Goal: Task Accomplishment & Management: Complete application form

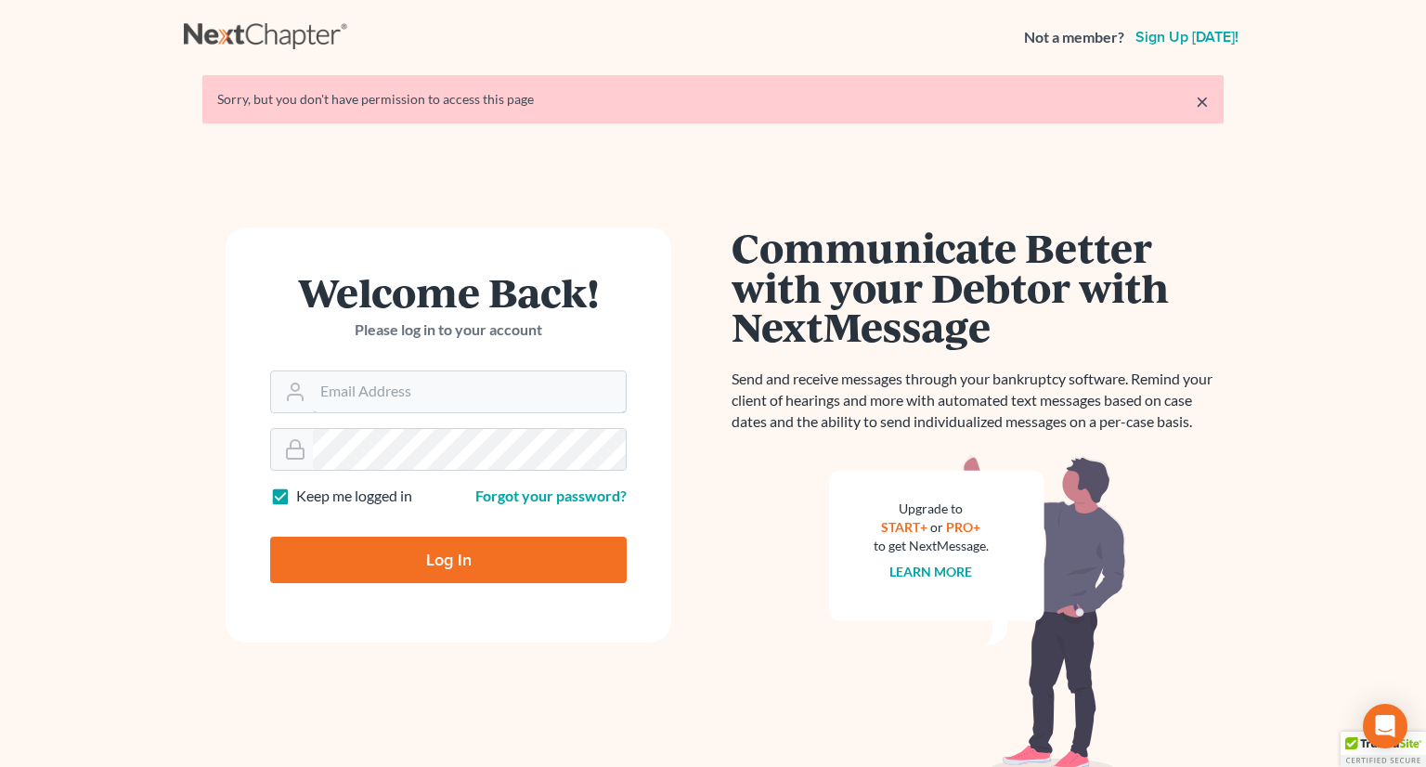
type input "monika@karinalucidlaw.com"
click at [430, 556] on input "Log In" at bounding box center [448, 560] width 356 height 46
type input "Thinking..."
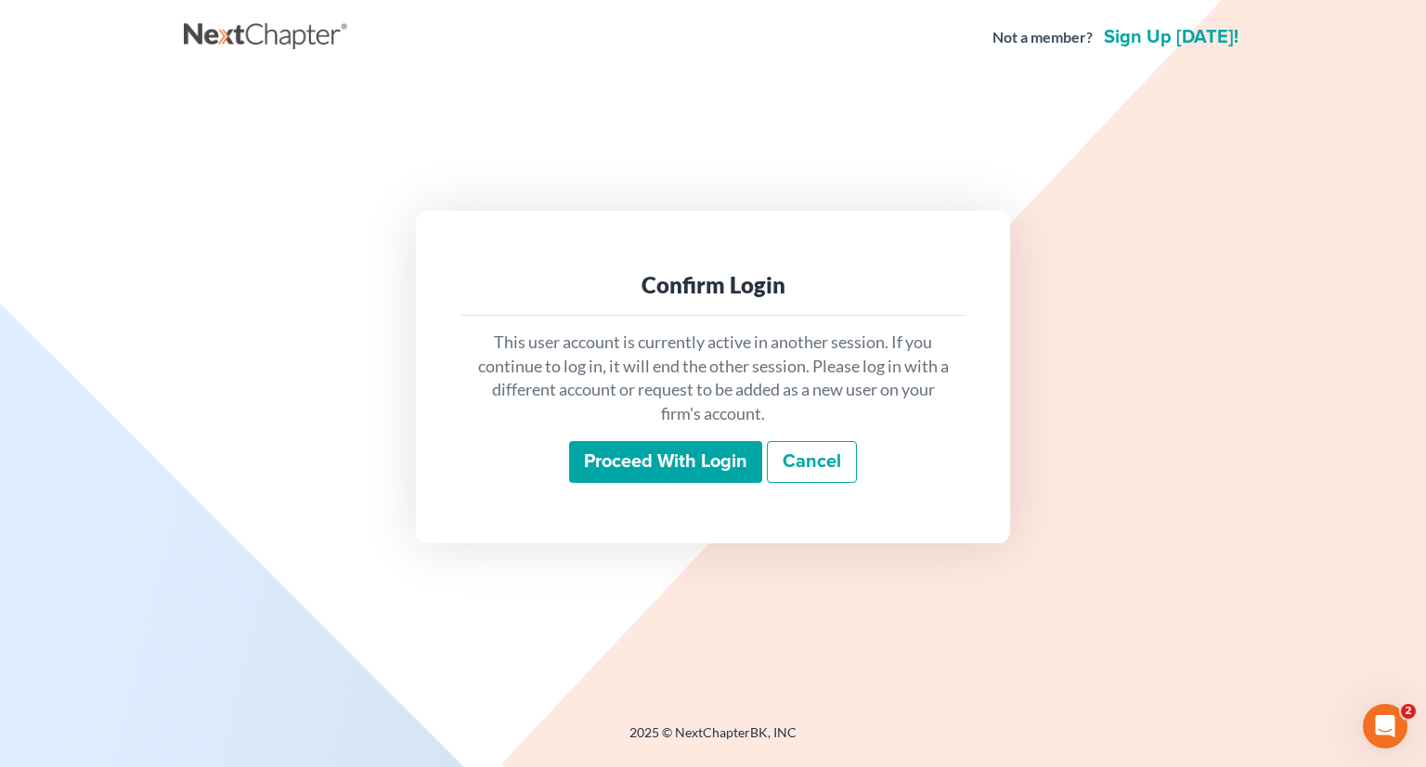
click at [645, 446] on input "Proceed with login" at bounding box center [665, 462] width 193 height 43
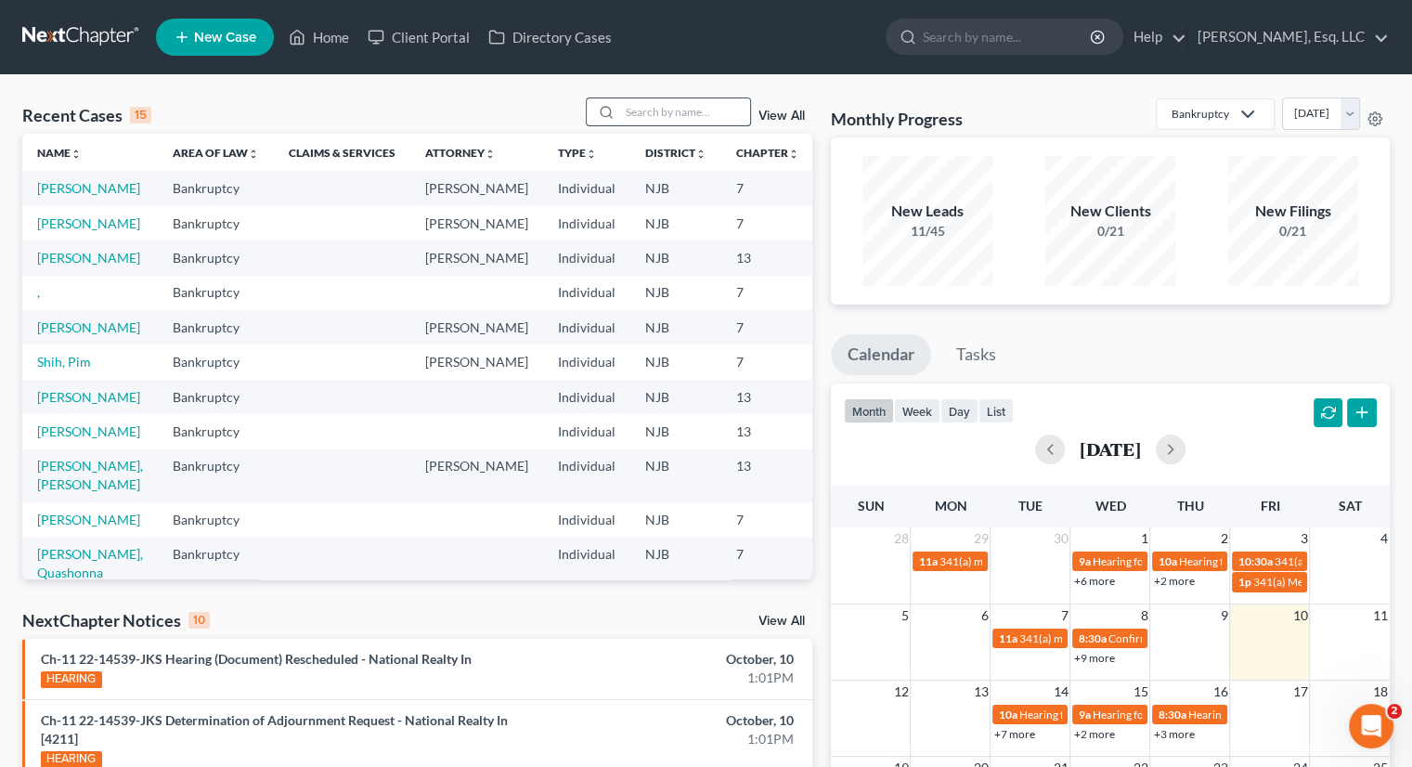
click at [653, 107] on input "search" at bounding box center [685, 111] width 130 height 27
type input "tiru"
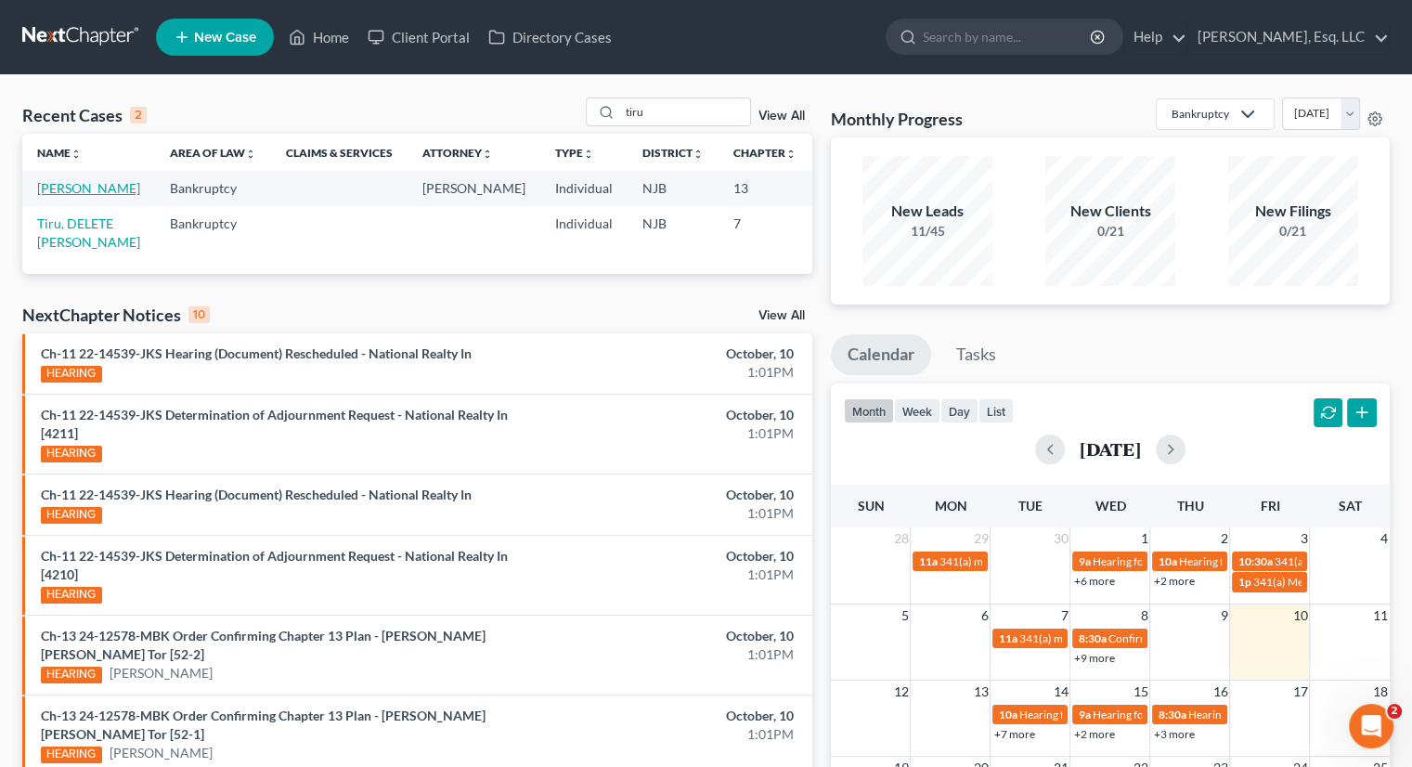
click at [38, 196] on link "Tiru, Luis" at bounding box center [88, 188] width 103 height 16
select select "0"
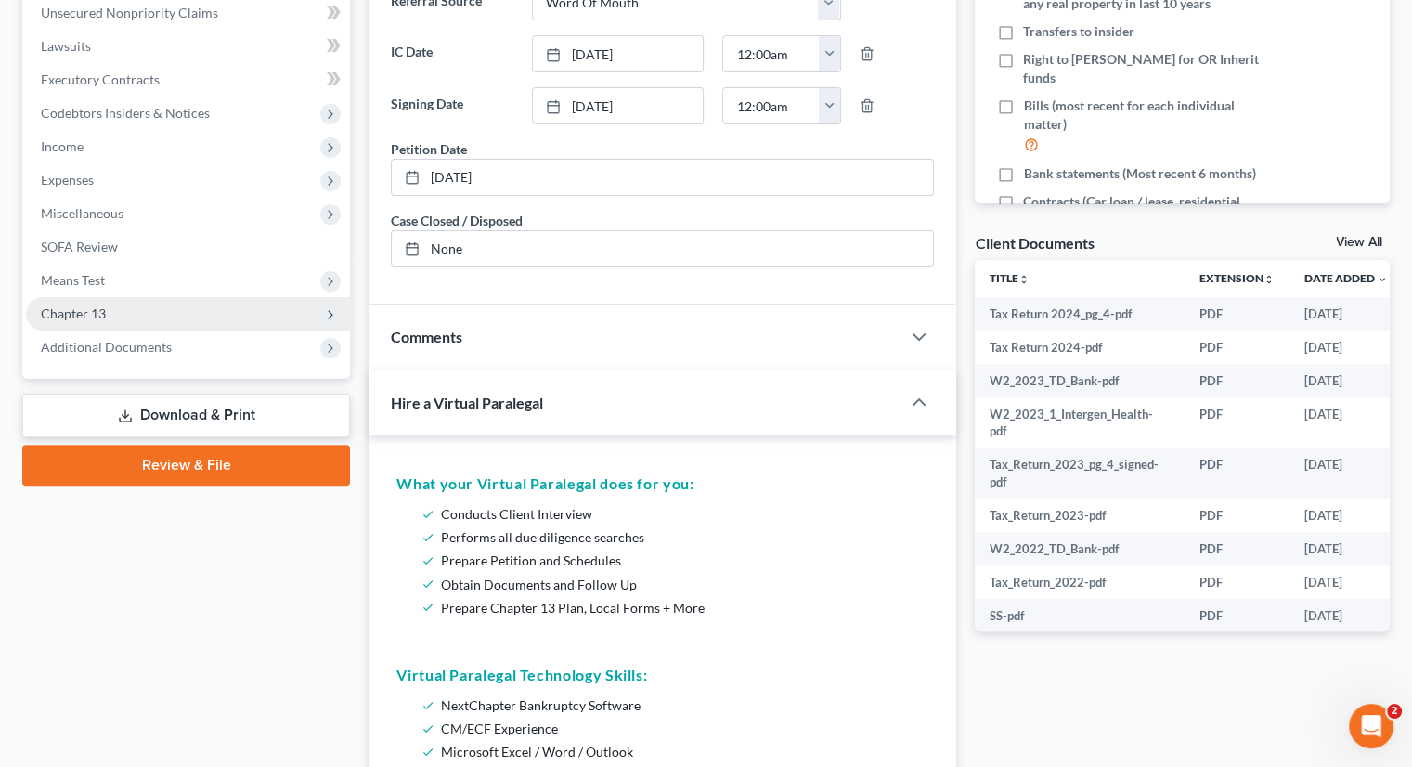
scroll to position [278, 0]
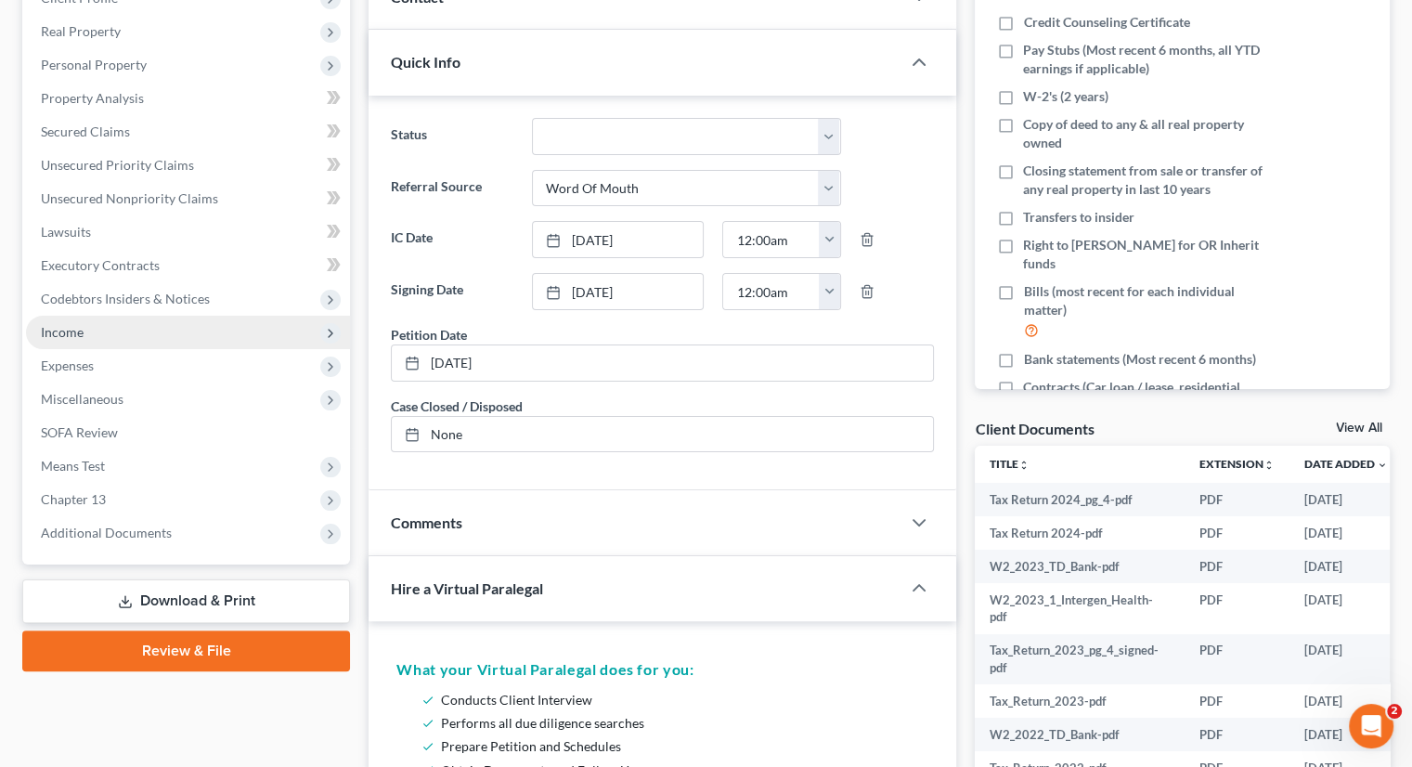
drag, startPoint x: 111, startPoint y: 328, endPoint x: 150, endPoint y: 328, distance: 39.0
click at [112, 328] on span "Income" at bounding box center [188, 332] width 324 height 33
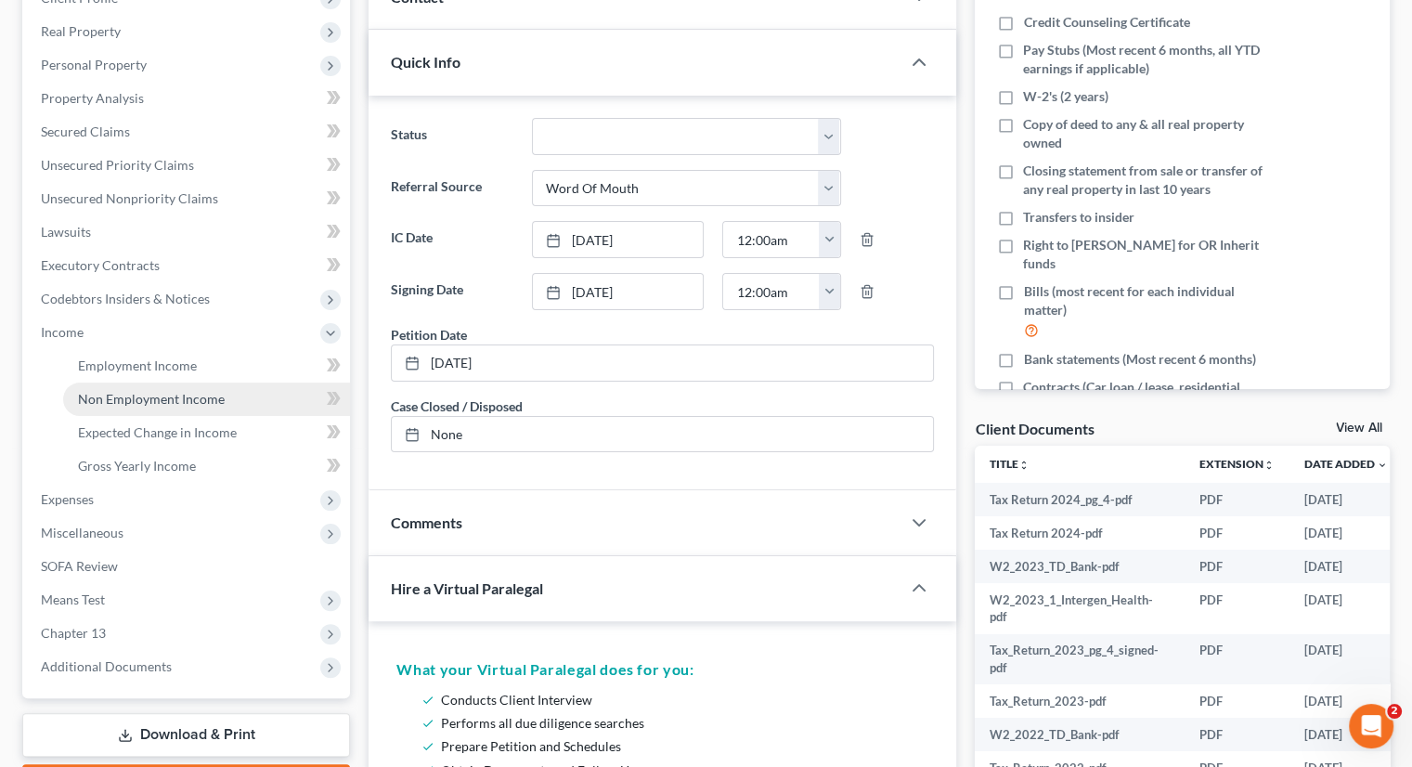
click at [186, 395] on span "Non Employment Income" at bounding box center [151, 399] width 147 height 16
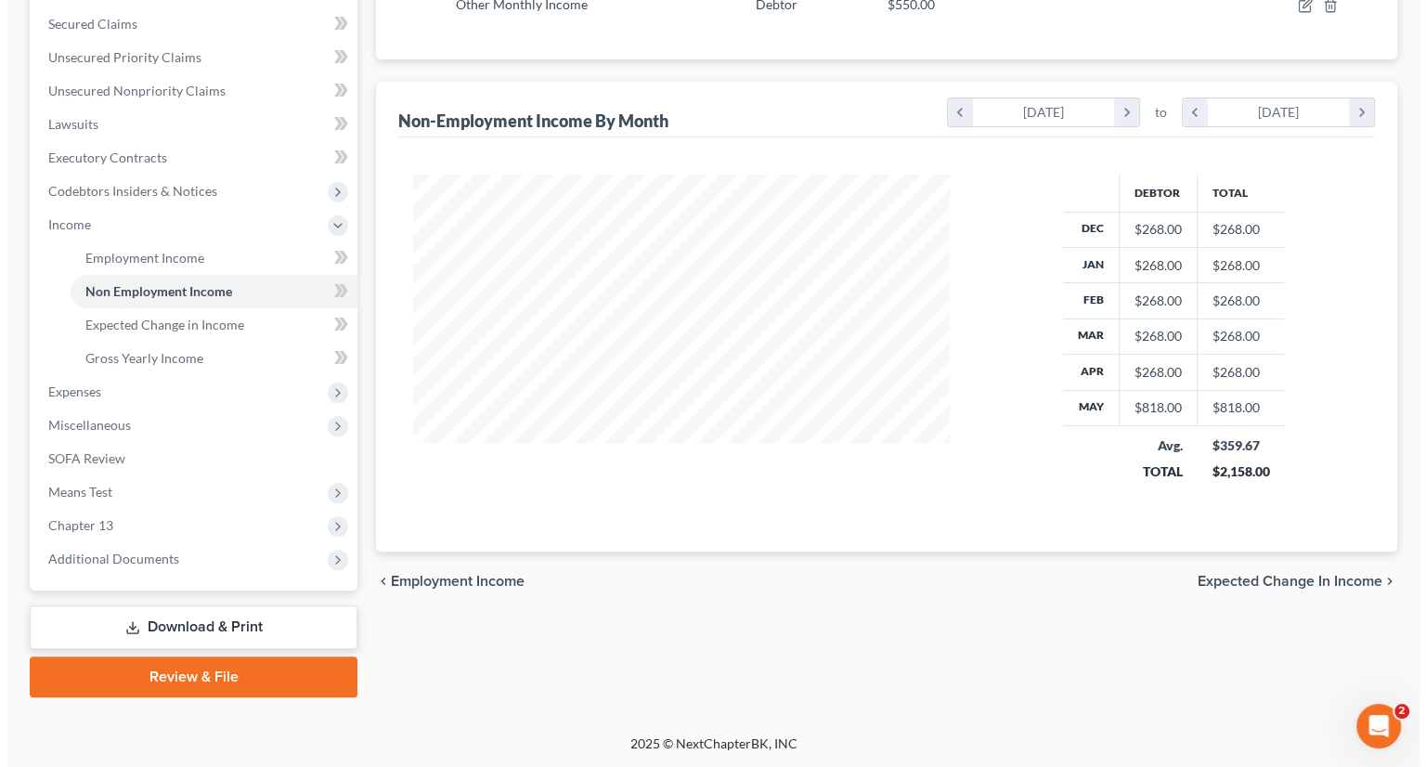
scroll to position [15, 0]
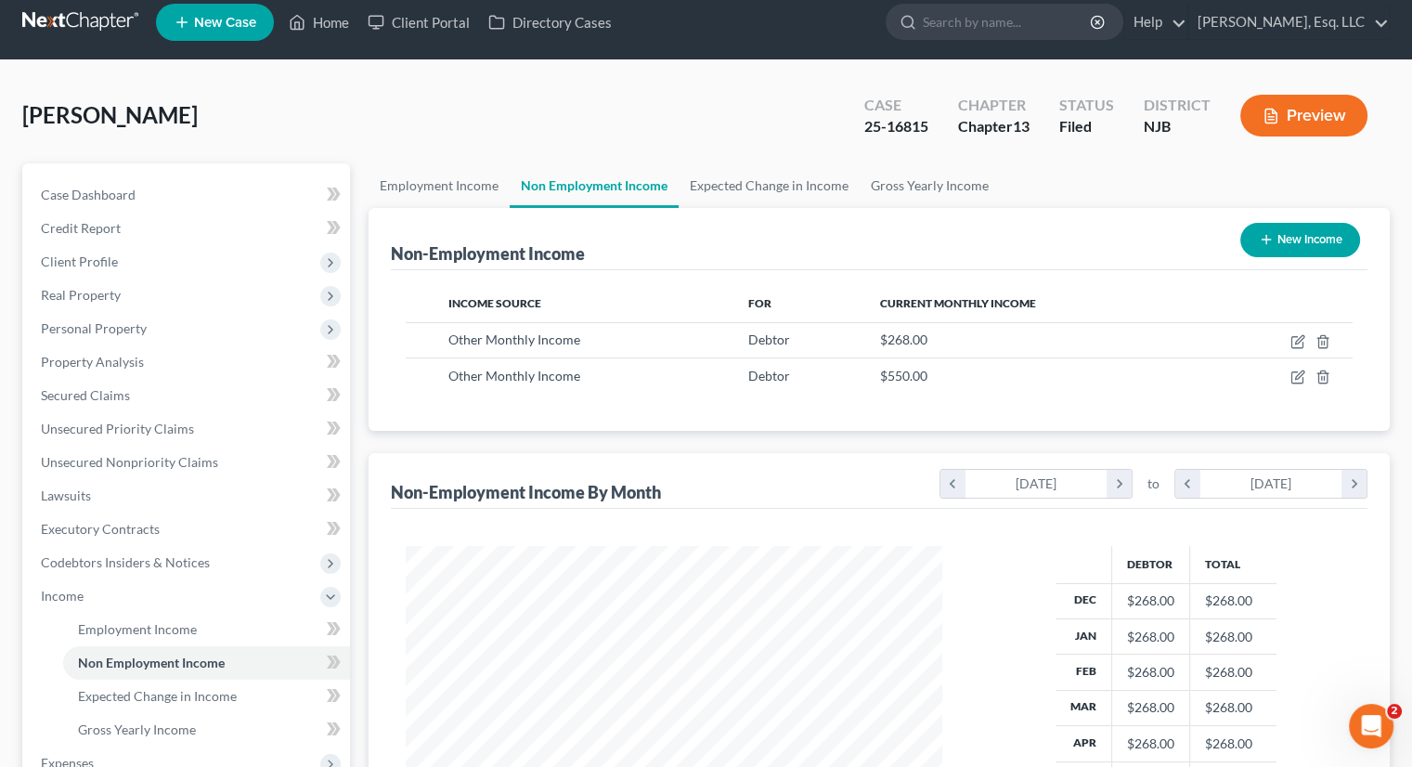
click at [431, 393] on div "Income Source For Current Monthly Income Other Monthly Income Debtor $268.00 Ot…" at bounding box center [879, 350] width 977 height 161
click at [1318, 376] on icon "button" at bounding box center [1322, 377] width 8 height 12
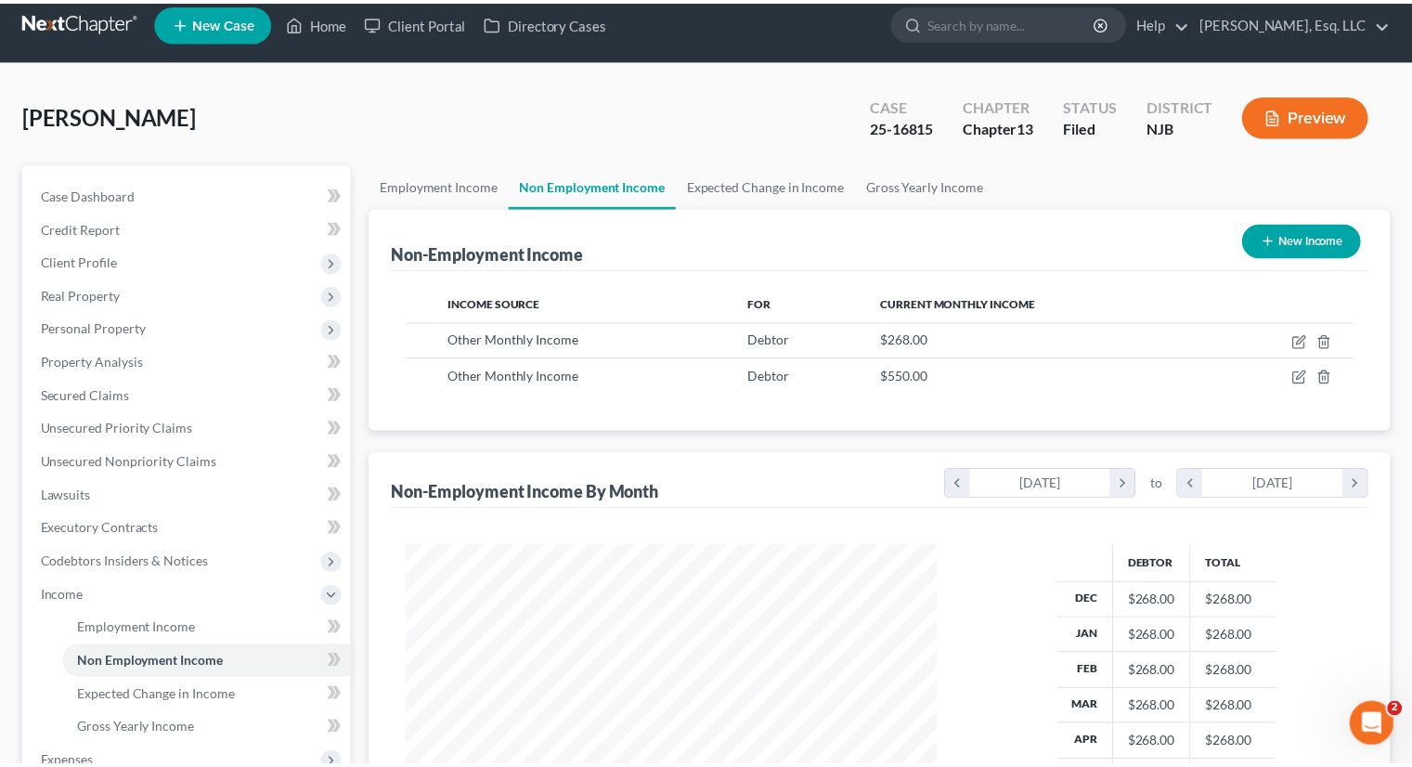
scroll to position [330, 579]
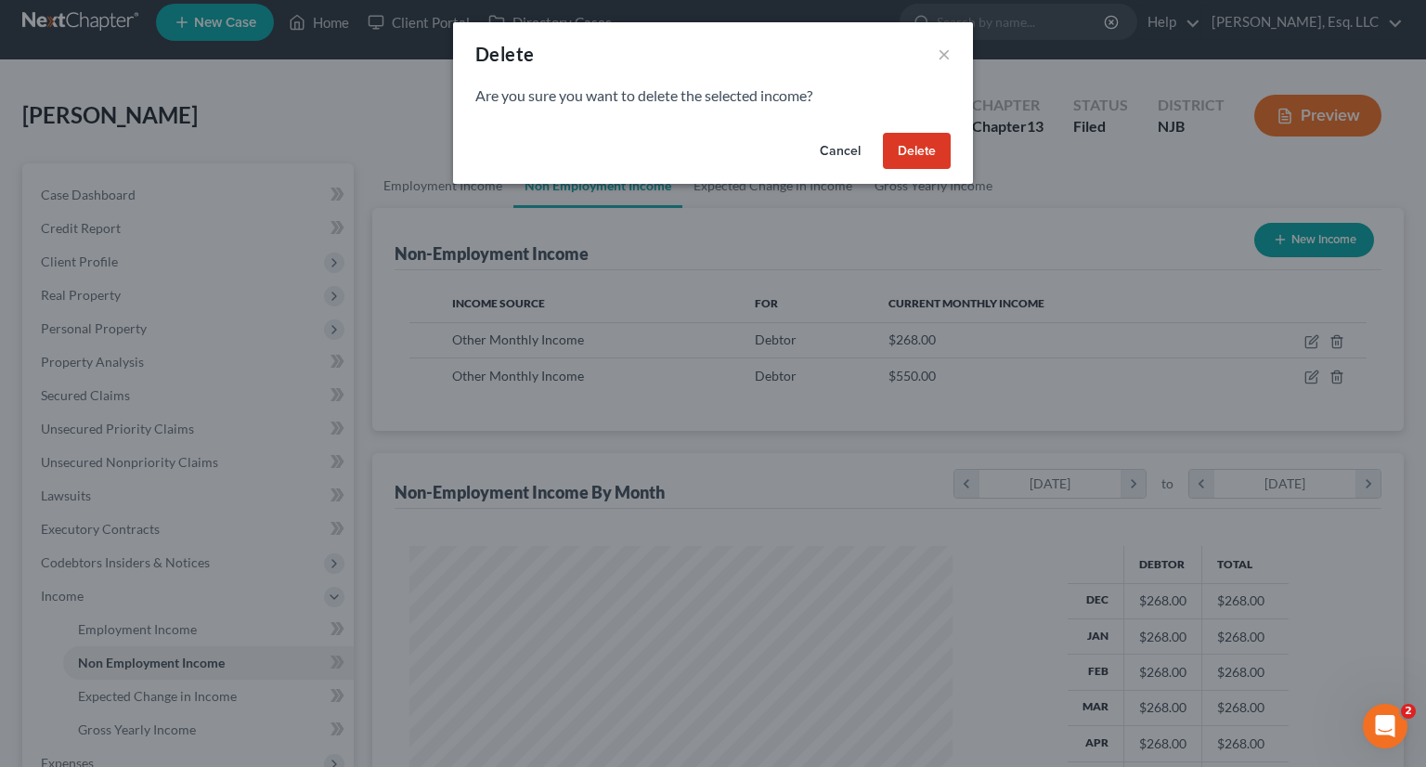
click at [932, 150] on button "Delete" at bounding box center [917, 151] width 68 height 37
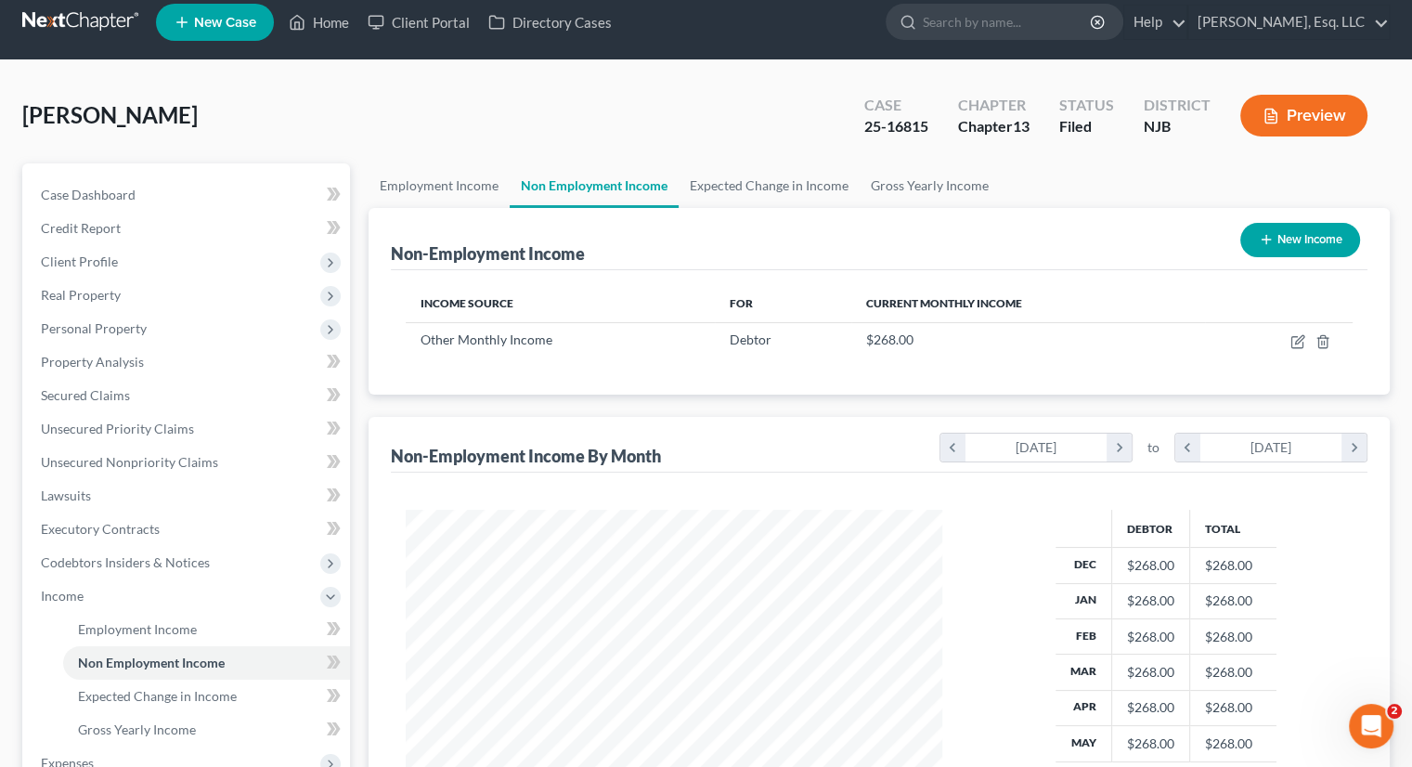
scroll to position [201, 0]
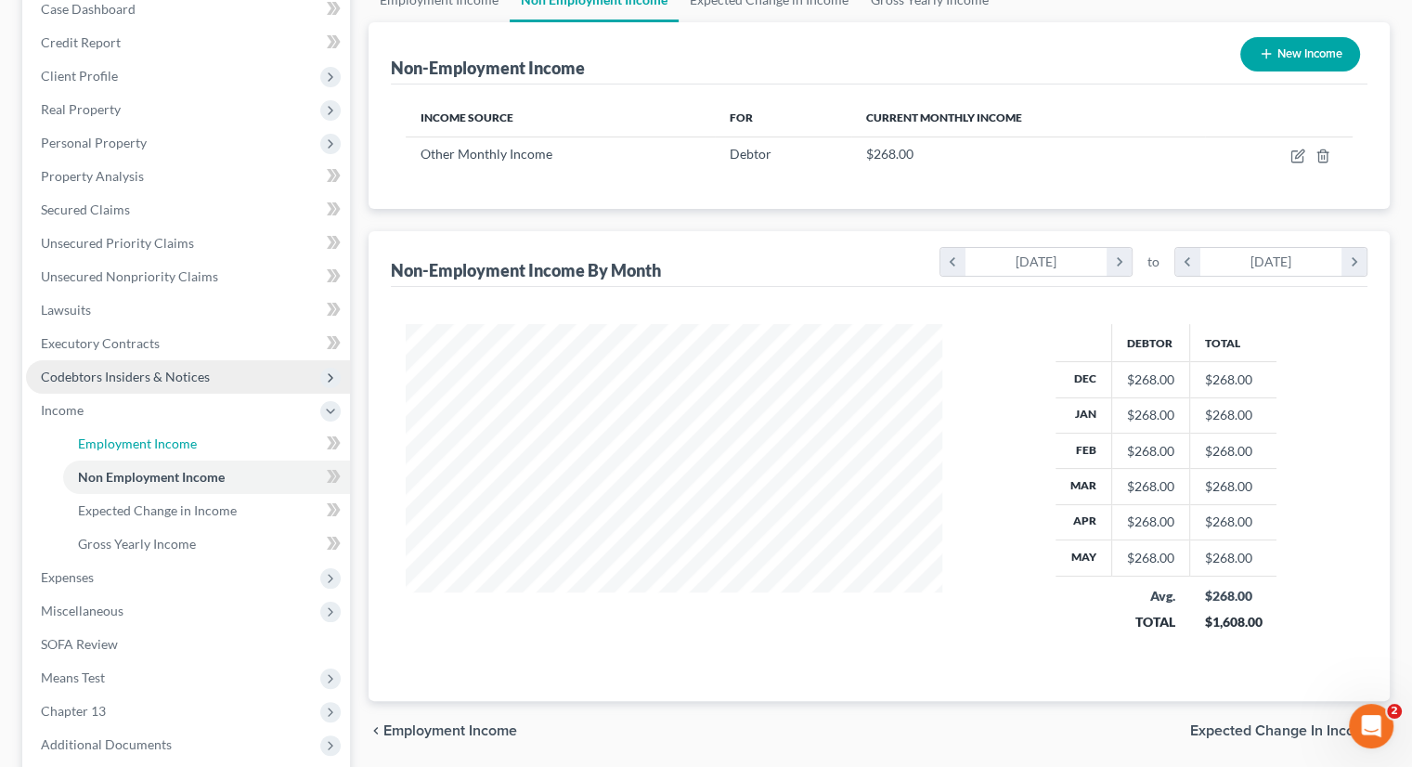
drag, startPoint x: 175, startPoint y: 437, endPoint x: 219, endPoint y: 447, distance: 45.7
click at [175, 437] on span "Employment Income" at bounding box center [137, 443] width 119 height 16
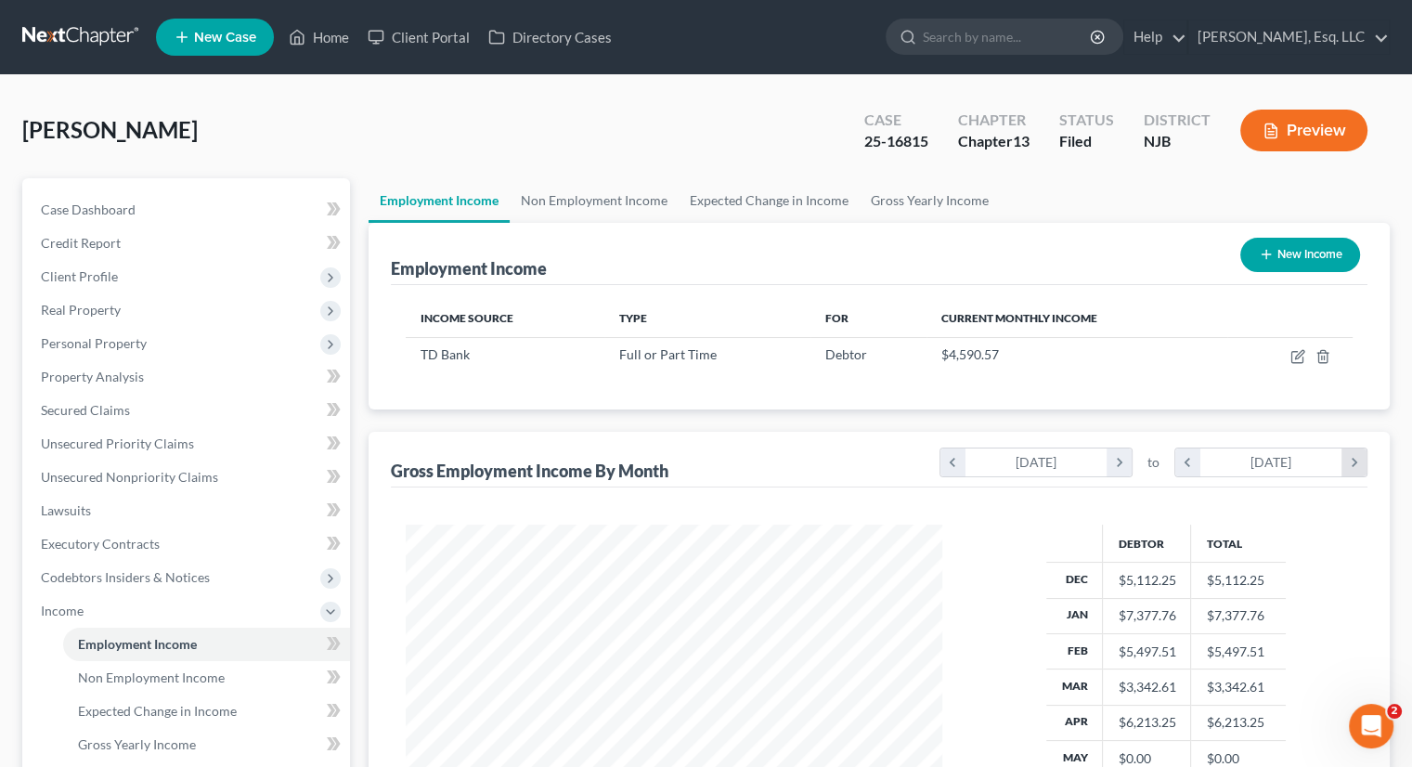
click at [1355, 466] on icon "chevron_right" at bounding box center [1353, 462] width 25 height 28
click at [1348, 461] on icon "chevron_right" at bounding box center [1353, 462] width 25 height 28
click at [1186, 461] on icon "chevron_left" at bounding box center [1187, 462] width 25 height 28
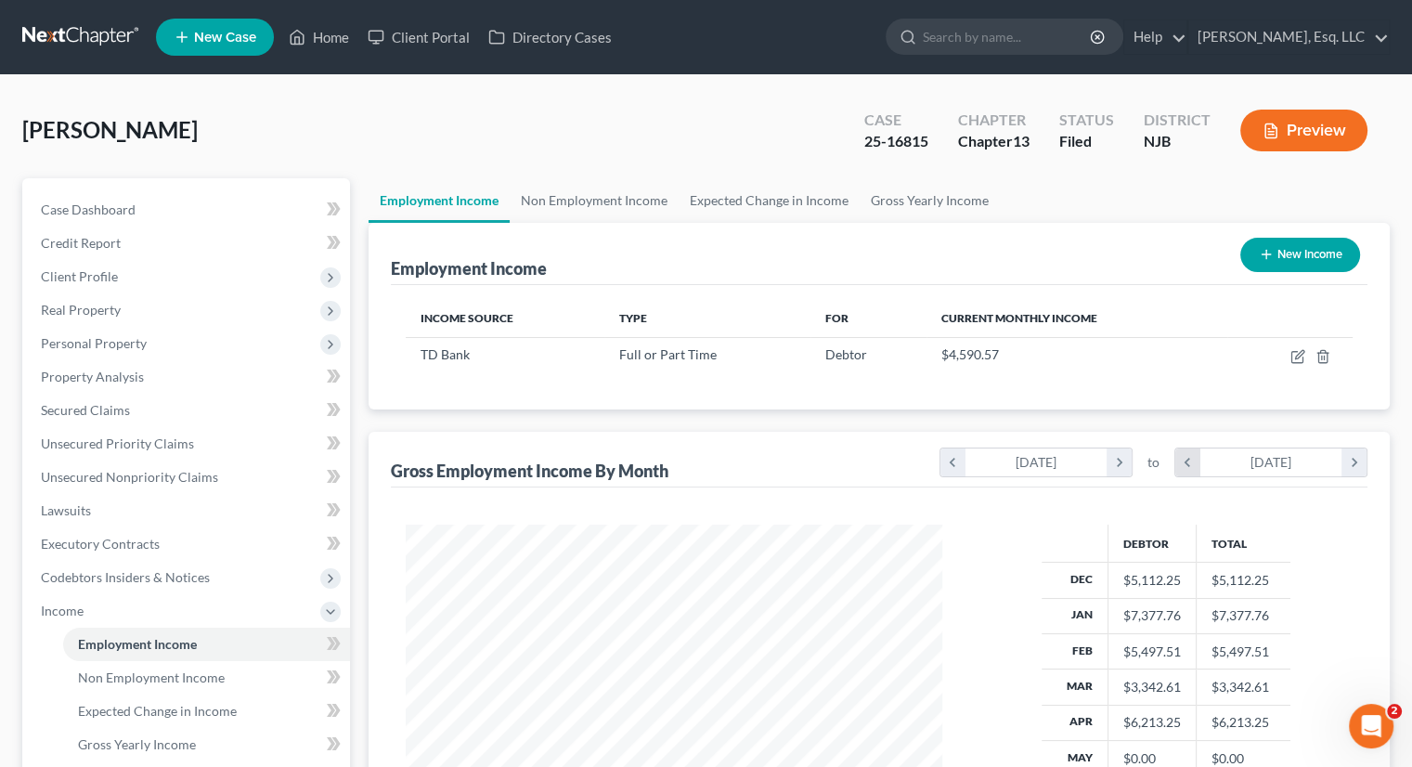
scroll to position [927876, 927669]
click at [1186, 461] on icon "chevron_left" at bounding box center [1187, 462] width 25 height 28
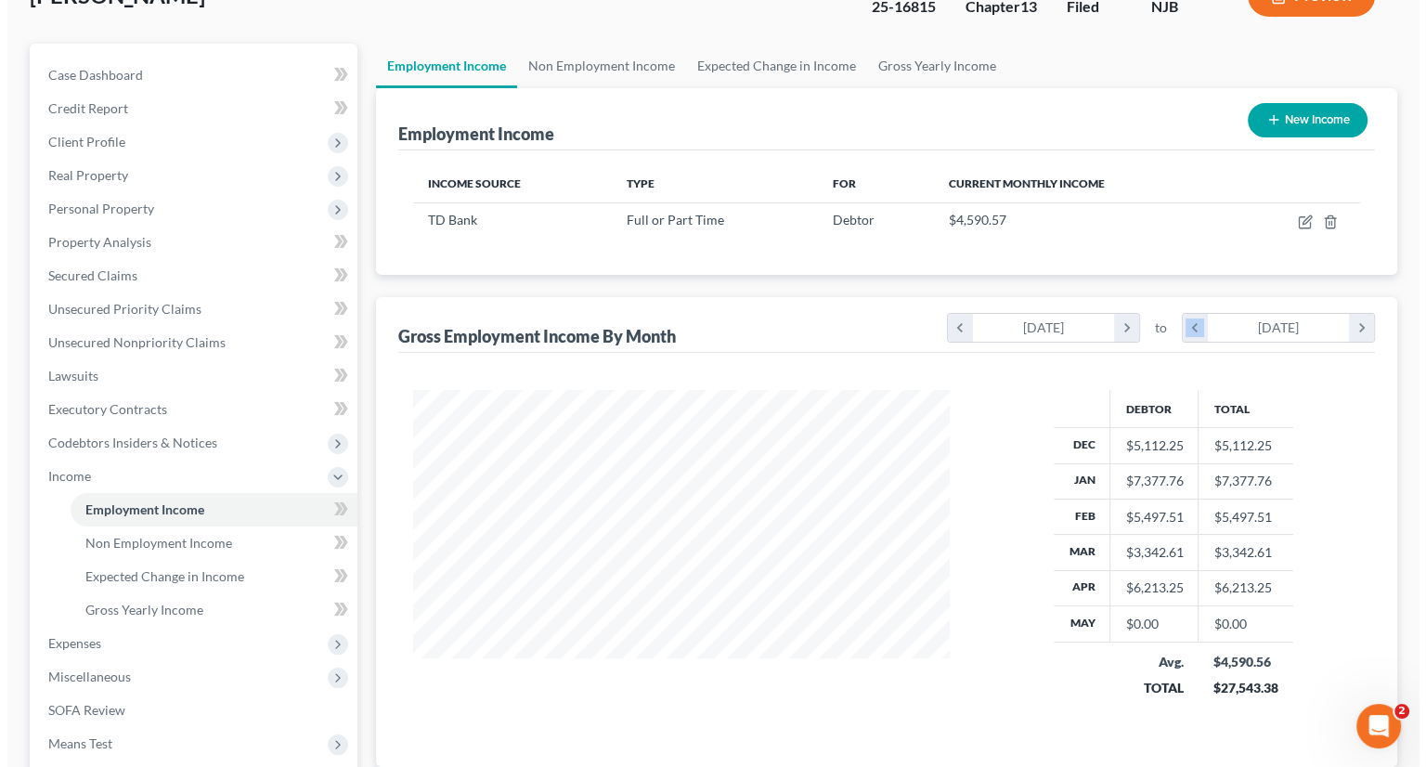
scroll to position [0, 0]
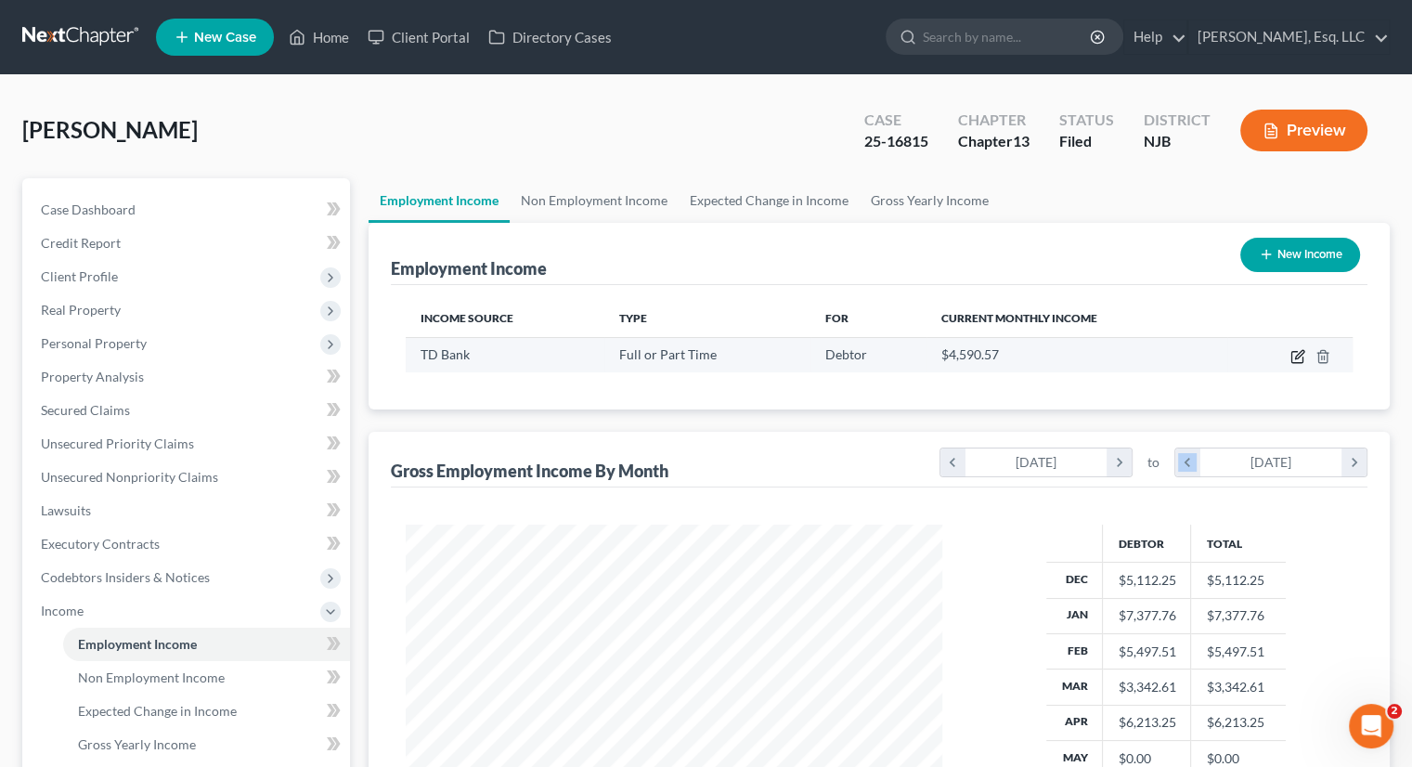
click at [1299, 354] on icon "button" at bounding box center [1297, 356] width 15 height 15
select select "0"
select select "33"
select select "2"
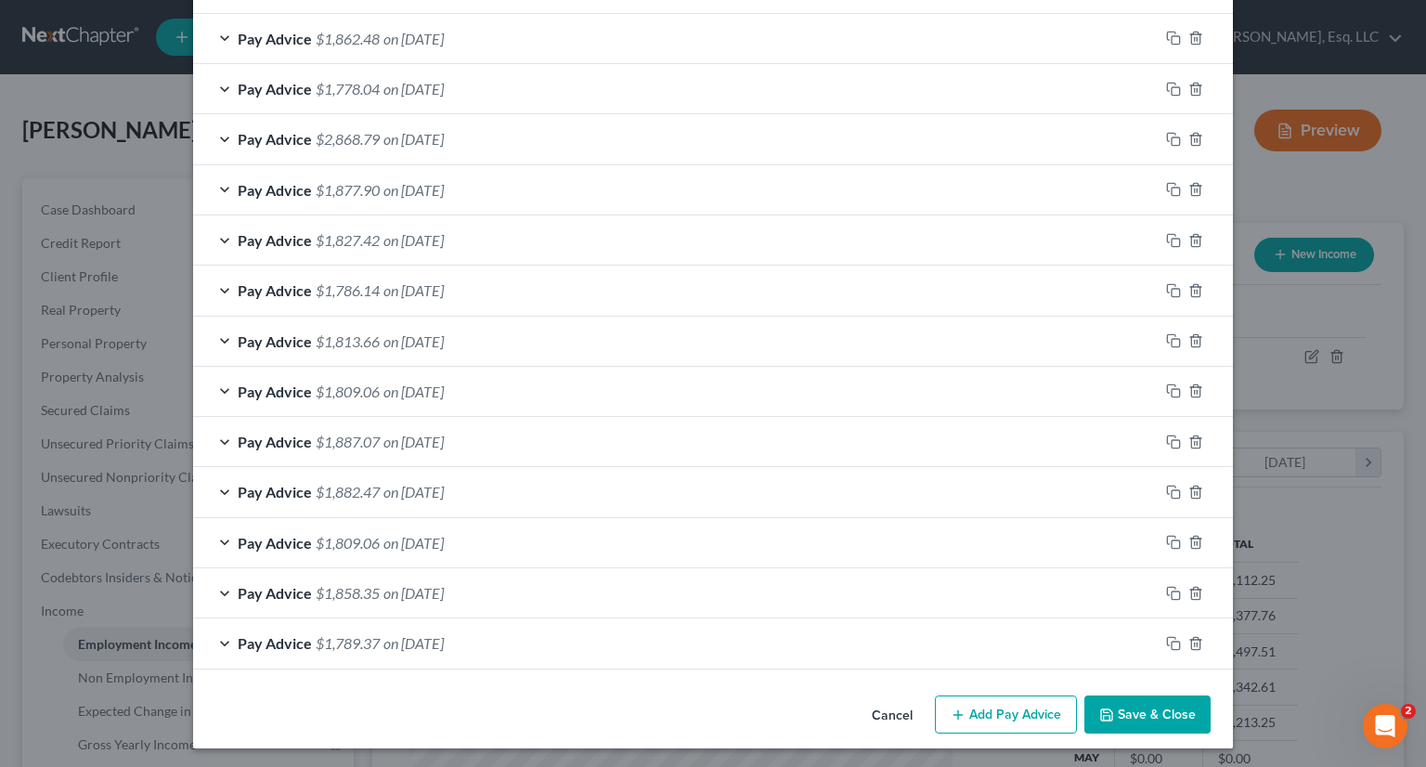
click at [995, 712] on button "Add Pay Advice" at bounding box center [1006, 714] width 142 height 39
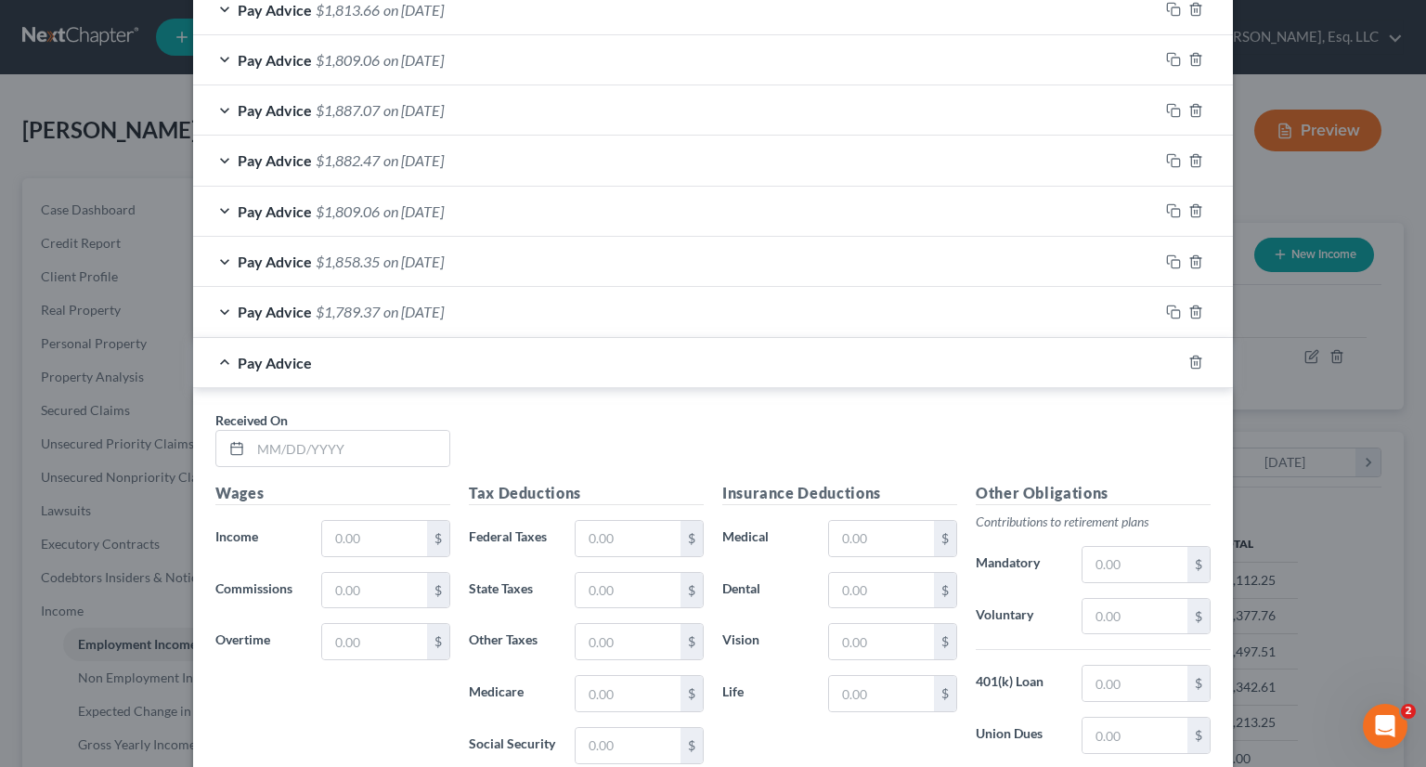
scroll to position [1300, 0]
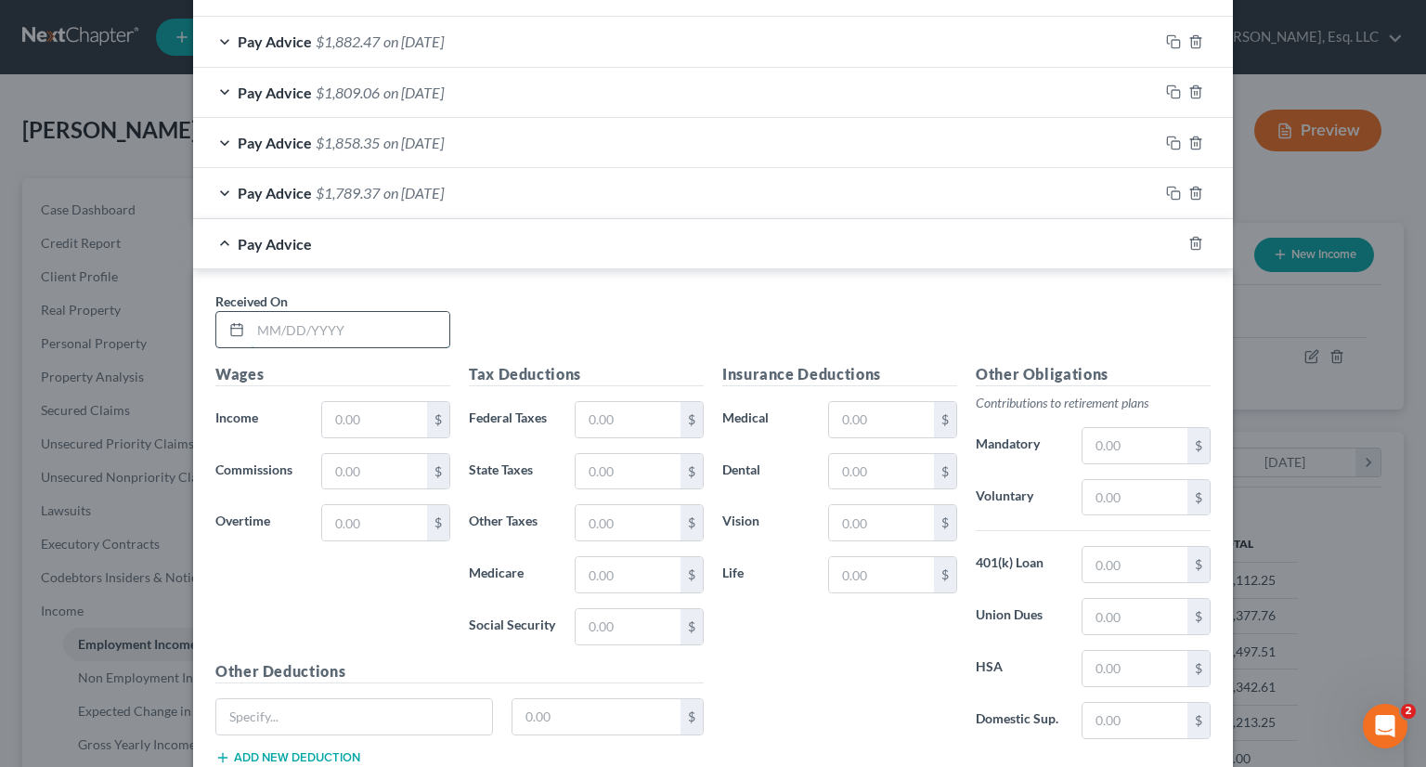
drag, startPoint x: 278, startPoint y: 322, endPoint x: 333, endPoint y: 324, distance: 54.8
click at [278, 322] on input "text" at bounding box center [350, 329] width 199 height 35
type input "09/05/2025"
type input "2,917.05"
click at [594, 414] on input "text" at bounding box center [628, 419] width 105 height 35
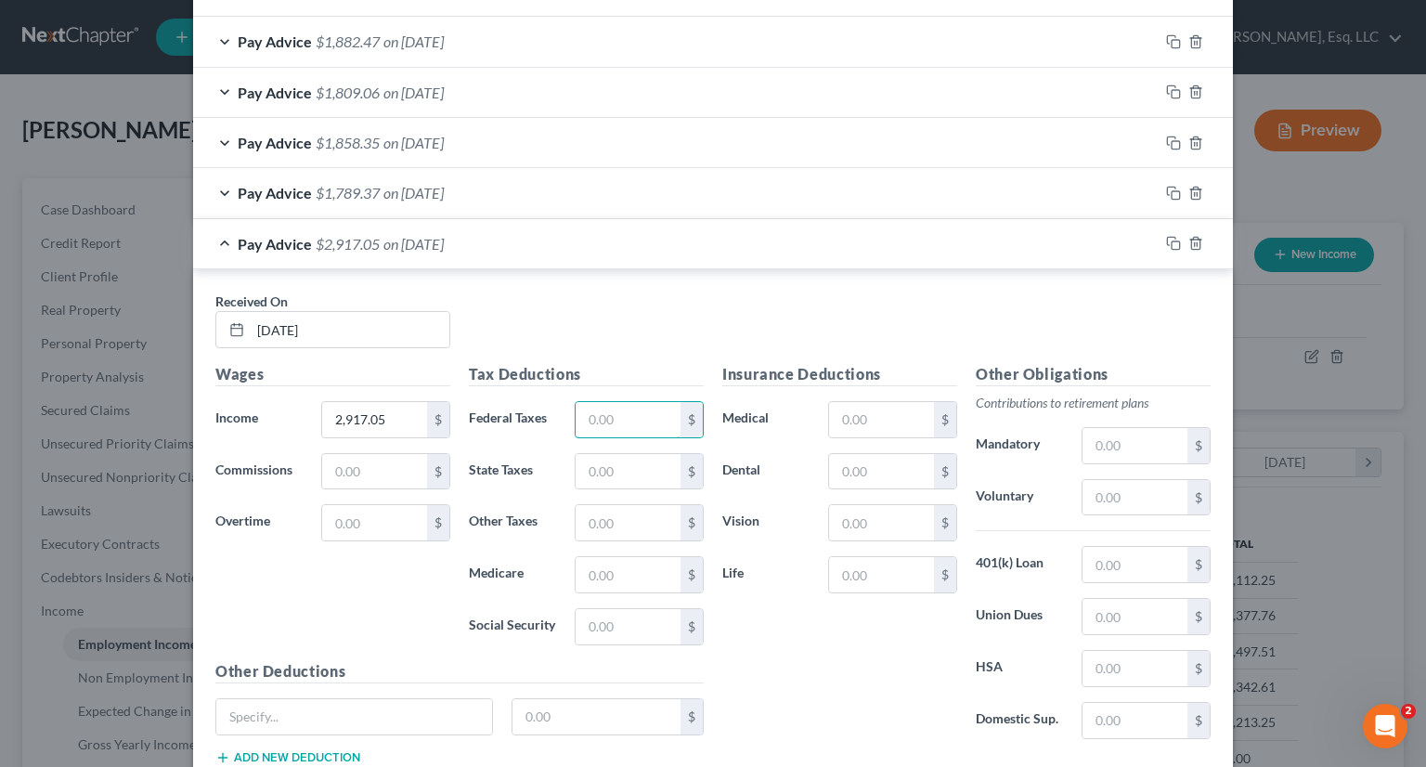
scroll to position [650, 0]
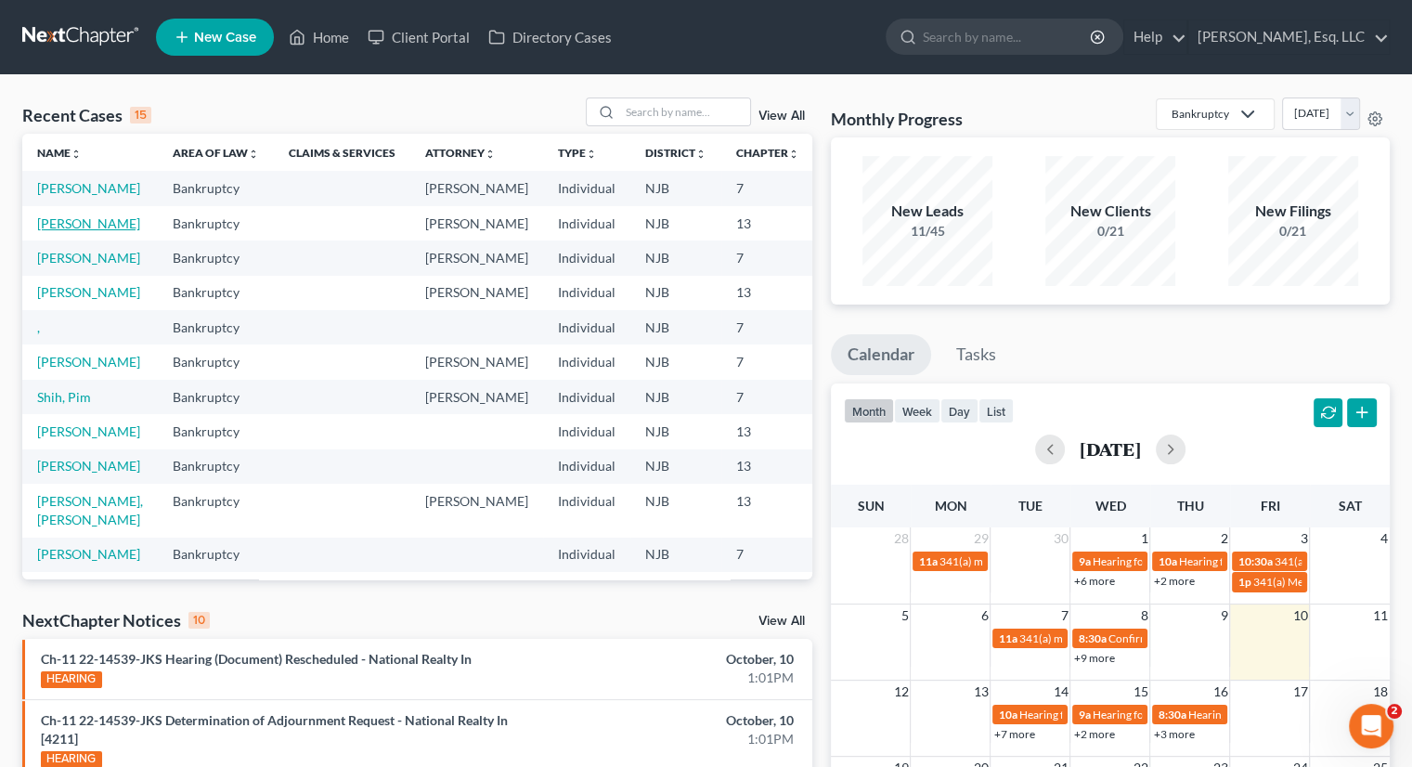
drag, startPoint x: 58, startPoint y: 236, endPoint x: 130, endPoint y: 239, distance: 72.5
click at [58, 231] on link "Tiru, Luis" at bounding box center [88, 223] width 103 height 16
select select "0"
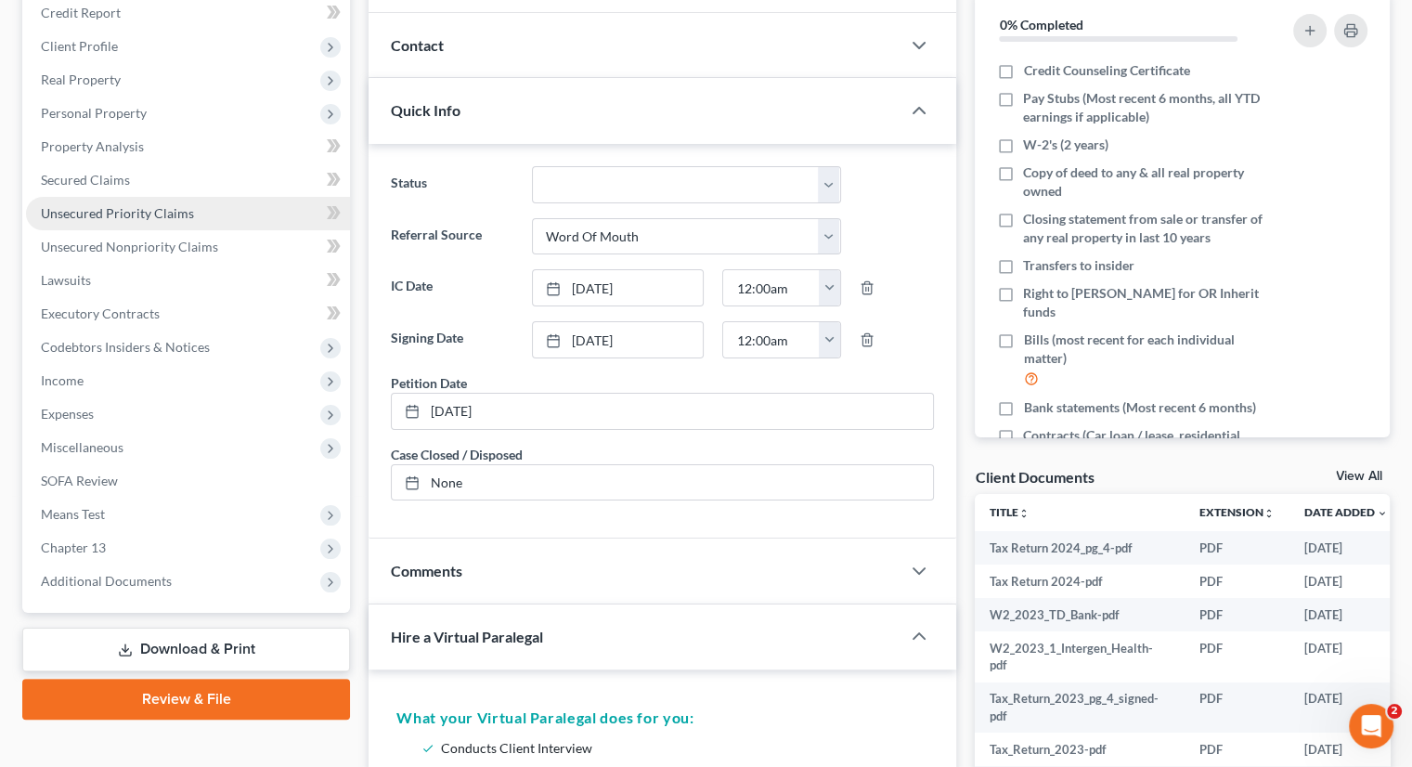
scroll to position [464, 0]
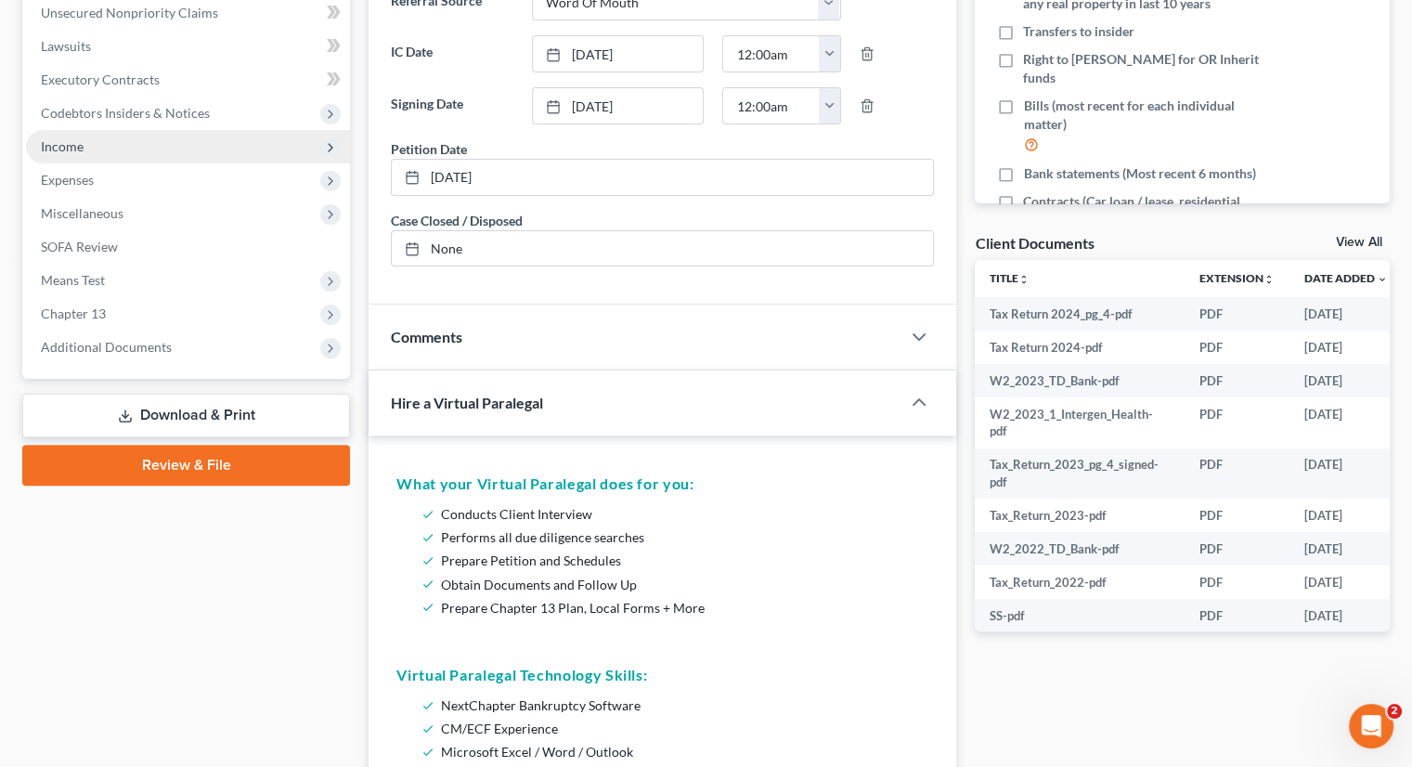
click at [82, 139] on span "Income" at bounding box center [62, 146] width 43 height 16
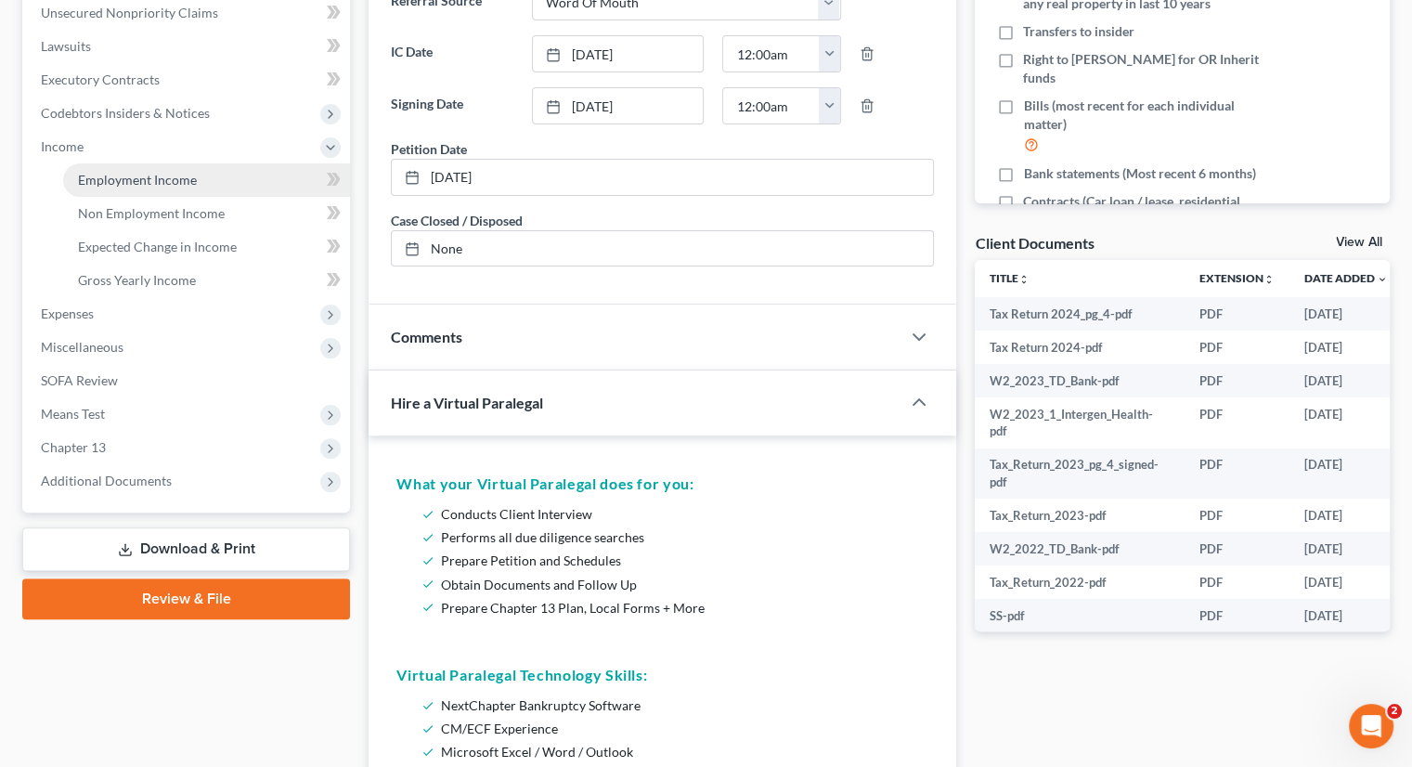
click at [182, 175] on span "Employment Income" at bounding box center [137, 180] width 119 height 16
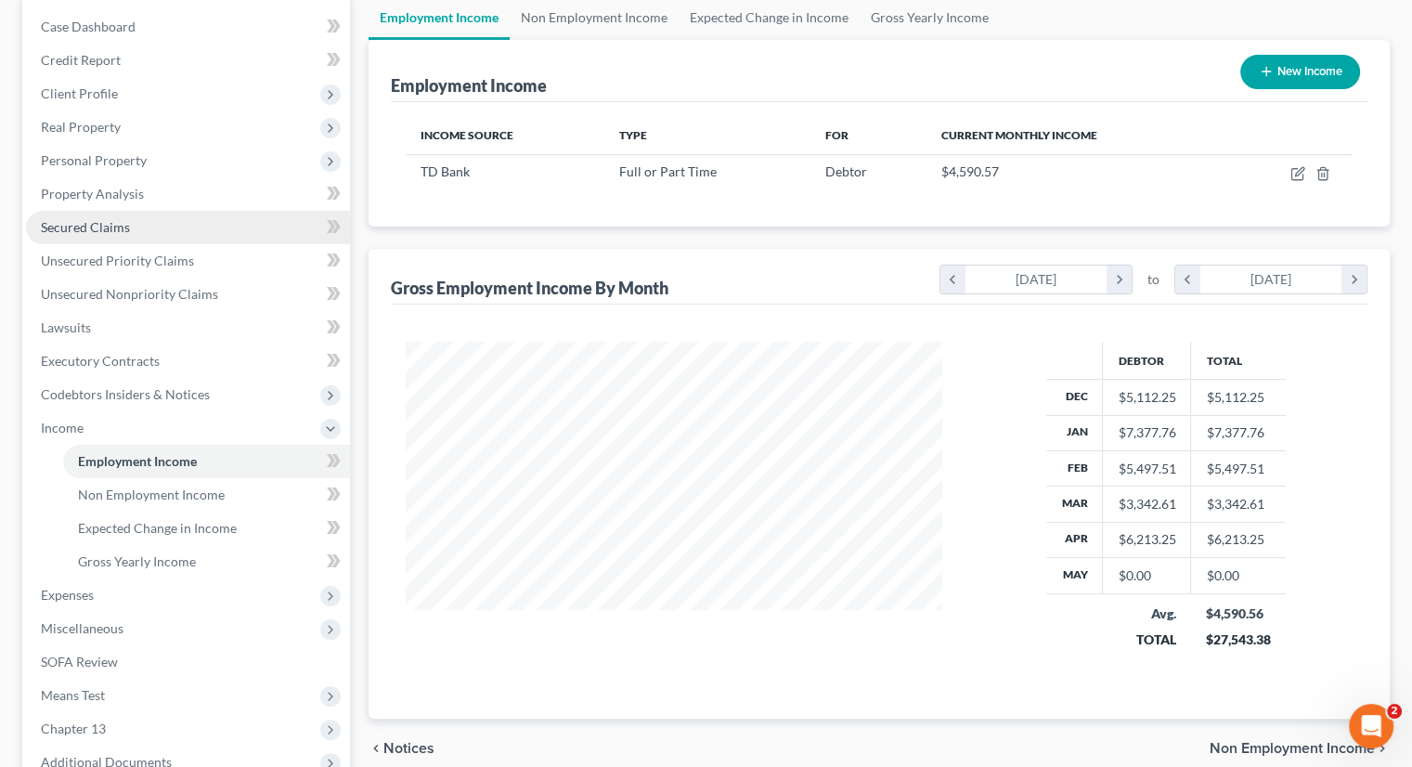
scroll to position [186, 0]
